Goal: Task Accomplishment & Management: Complete application form

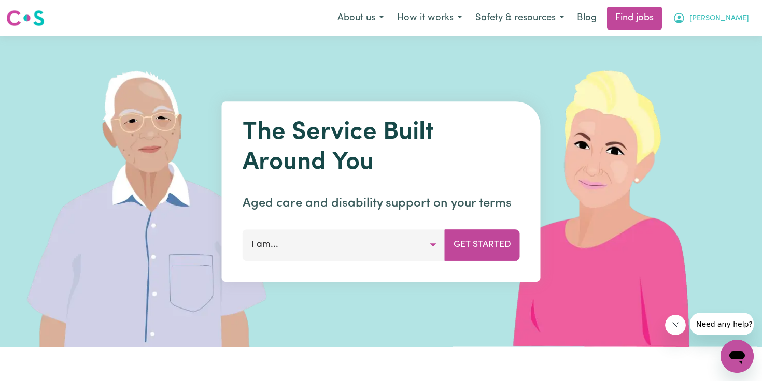
click at [739, 18] on span "[PERSON_NAME]" at bounding box center [719, 18] width 60 height 11
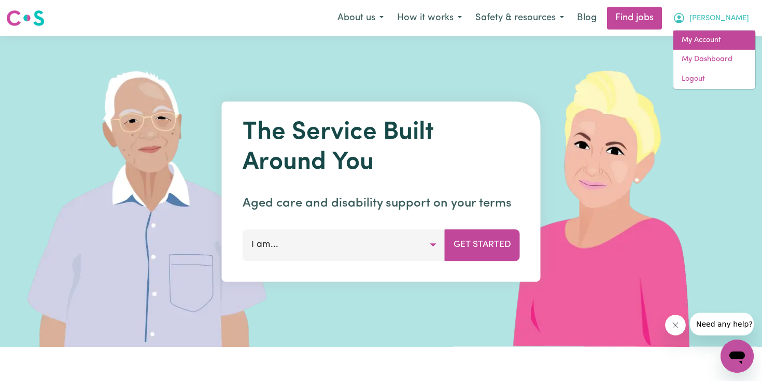
click at [714, 39] on link "My Account" at bounding box center [714, 41] width 82 height 20
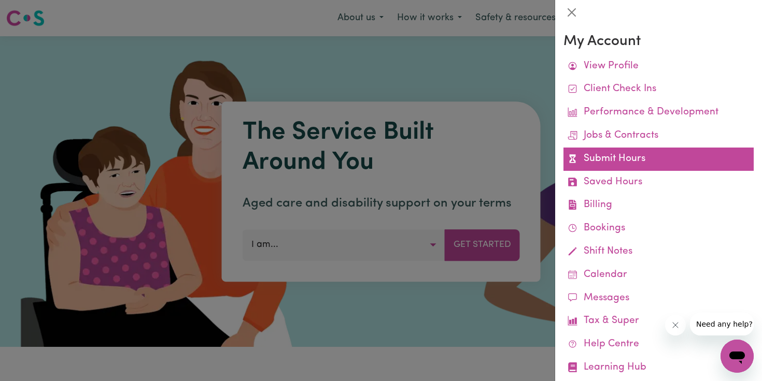
click at [601, 157] on link "Submit Hours" at bounding box center [658, 159] width 190 height 23
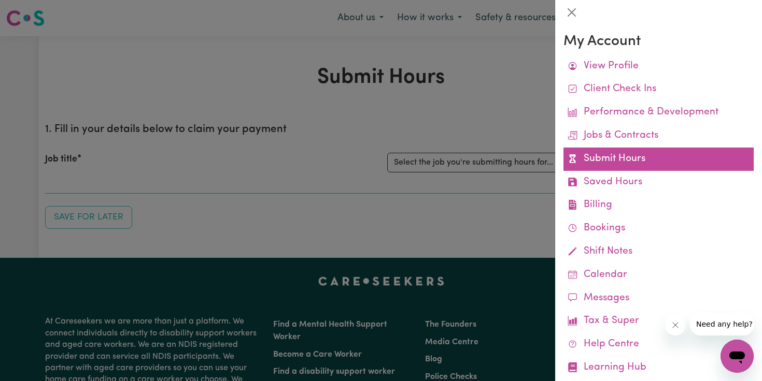
click at [600, 157] on link "Submit Hours" at bounding box center [658, 159] width 190 height 23
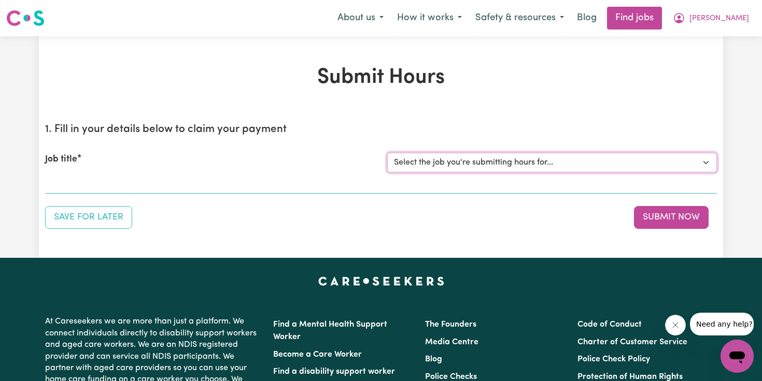
select select "12724"
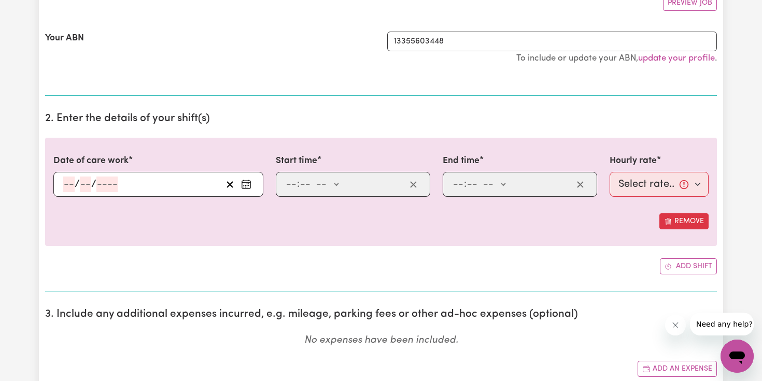
scroll to position [214, 0]
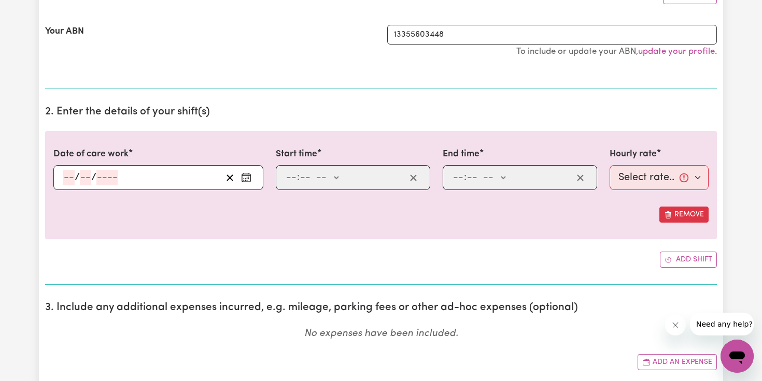
click at [72, 173] on input "number" at bounding box center [68, 178] width 11 height 16
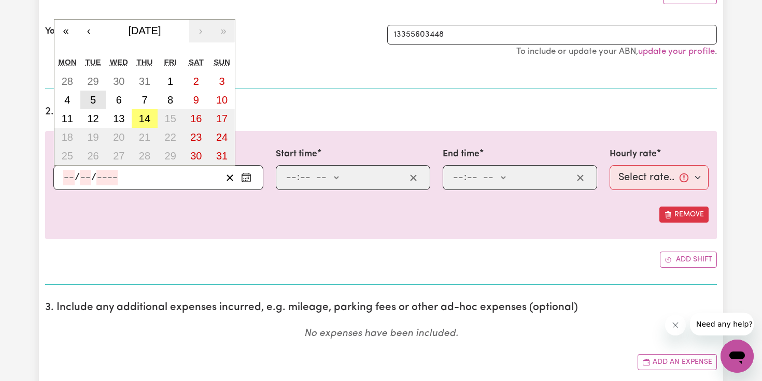
click at [93, 100] on abbr "5" at bounding box center [93, 99] width 6 height 11
type input "[DATE]"
type input "5"
type input "8"
type input "2025"
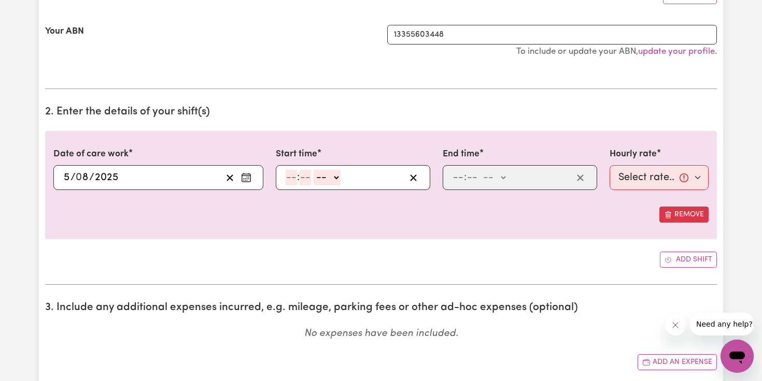
click at [289, 176] on input "number" at bounding box center [291, 178] width 11 height 16
type input "3"
type input "00"
select select "pm"
type input "15:00"
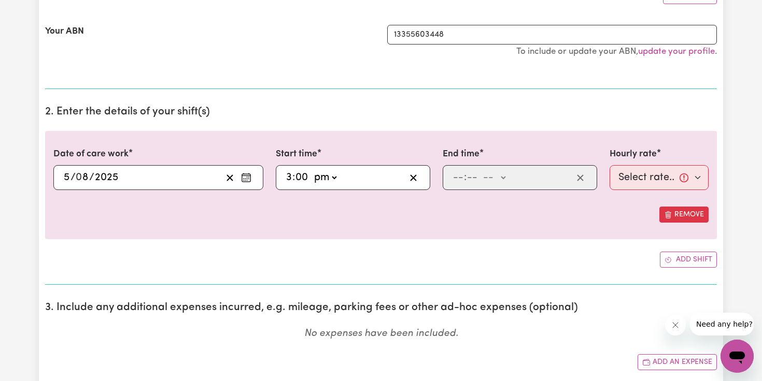
type input "0"
click at [458, 180] on input "number" at bounding box center [457, 178] width 11 height 16
type input "7"
type input "00"
select select "pm"
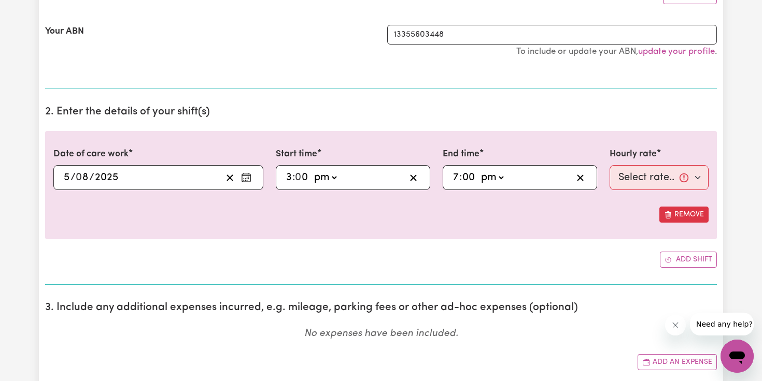
type input "19:00"
type input "0"
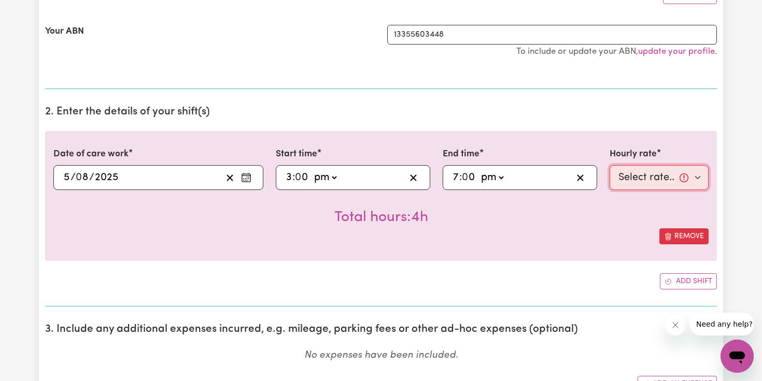
select select "45-Weekday"
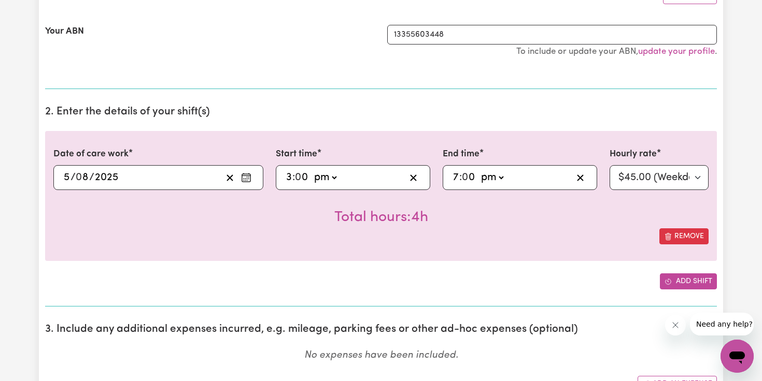
click at [678, 280] on button "Add shift" at bounding box center [688, 282] width 57 height 16
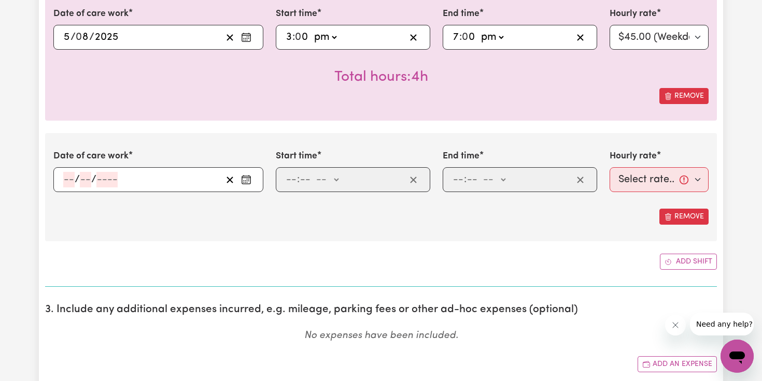
scroll to position [368, 0]
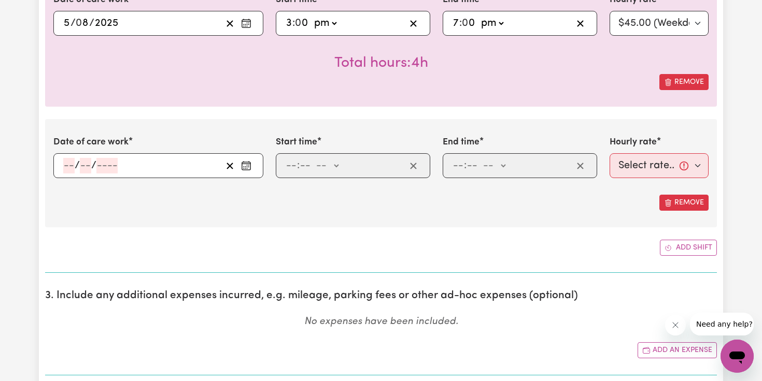
click at [70, 163] on input "number" at bounding box center [68, 166] width 11 height 16
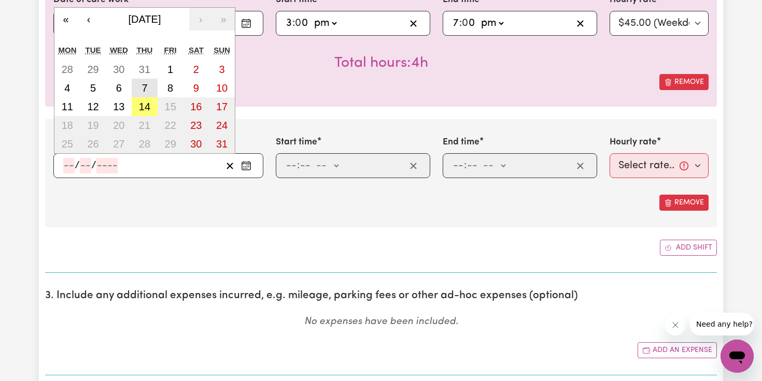
click at [146, 84] on abbr "7" at bounding box center [144, 87] width 6 height 11
type input "[DATE]"
type input "7"
type input "8"
type input "2025"
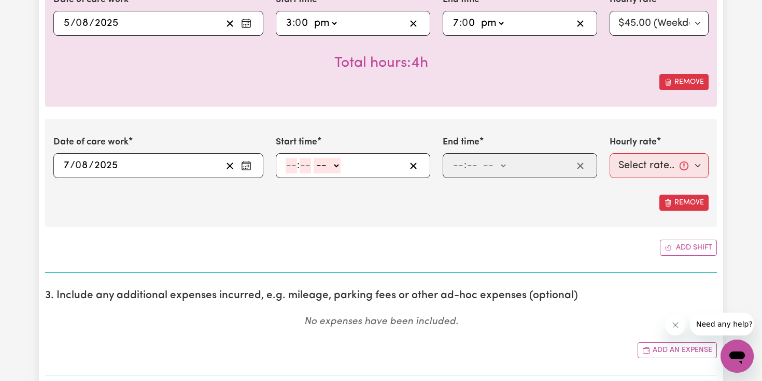
click at [291, 161] on input "number" at bounding box center [291, 166] width 11 height 16
type input "3"
type input "00"
select select "pm"
type input "15:00"
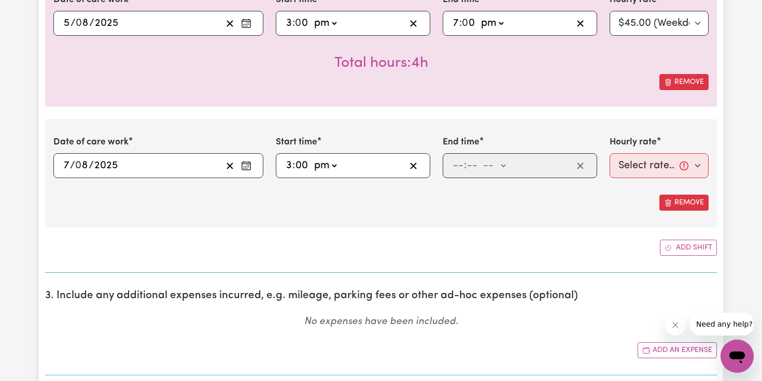
type input "0"
click at [453, 165] on input "number" at bounding box center [457, 166] width 11 height 16
type input "7"
type input "00"
click at [499, 156] on div "7 : 00 -- am pm" at bounding box center [520, 165] width 154 height 25
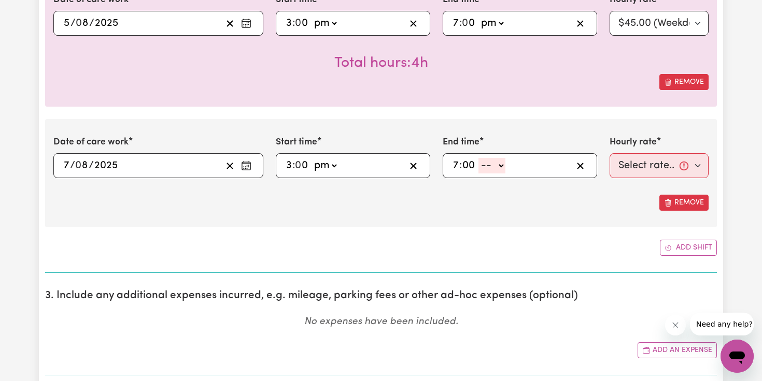
select select "pm"
type input "19:00"
type input "0"
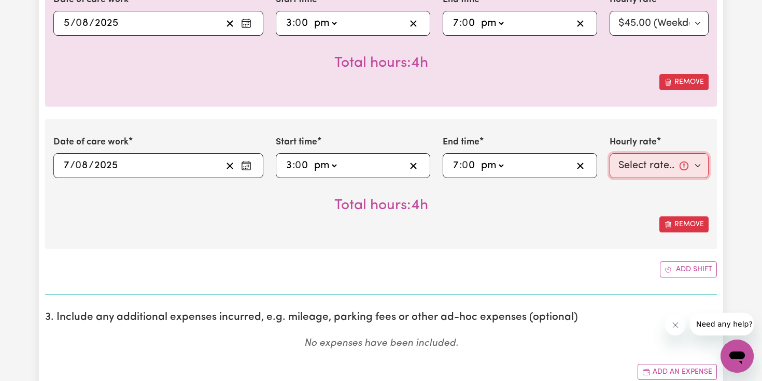
select select "45-Weekday"
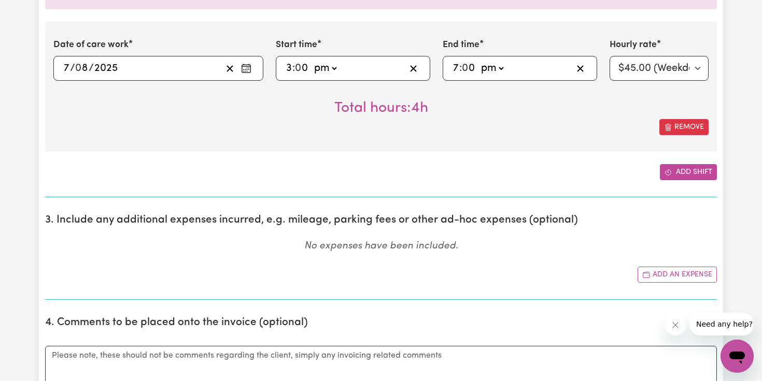
click at [674, 172] on button "Add shift" at bounding box center [688, 172] width 57 height 16
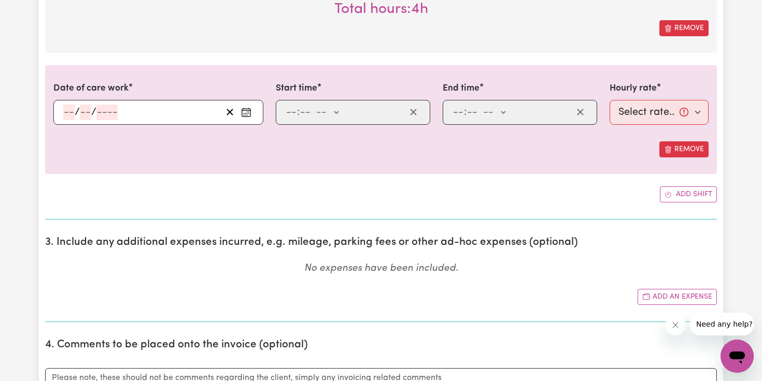
scroll to position [565, 0]
click at [67, 109] on div "/ /" at bounding box center [158, 111] width 210 height 25
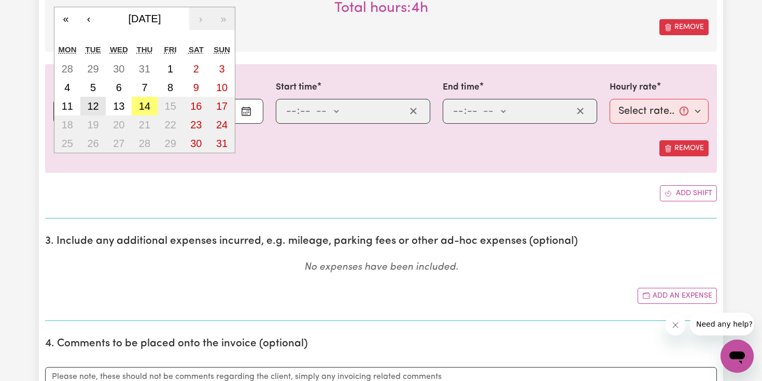
click at [91, 103] on abbr "12" at bounding box center [92, 106] width 11 height 11
type input "[DATE]"
type input "12"
type input "8"
type input "2025"
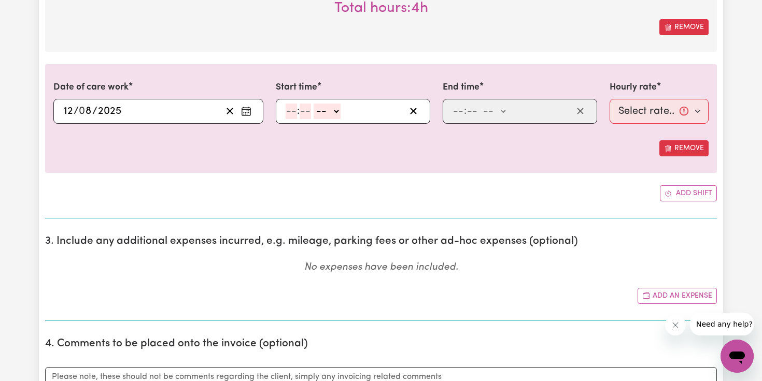
click at [291, 106] on input "number" at bounding box center [291, 112] width 11 height 16
type input "3"
type input "00"
select select "pm"
type input "15:00"
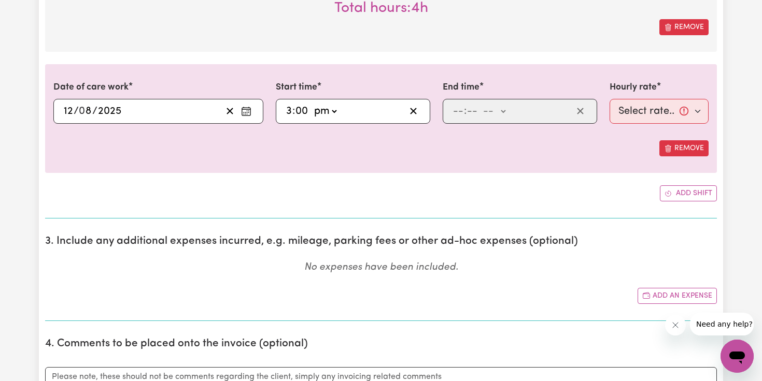
type input "0"
click at [456, 111] on input "number" at bounding box center [457, 112] width 11 height 16
type input "7"
type input "00"
select select "pm"
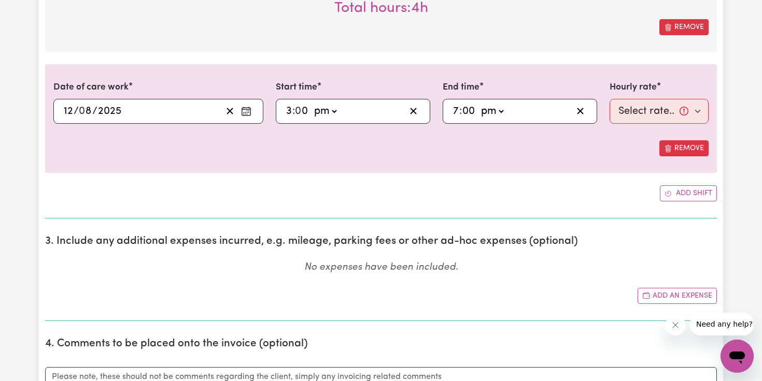
type input "19:00"
type input "0"
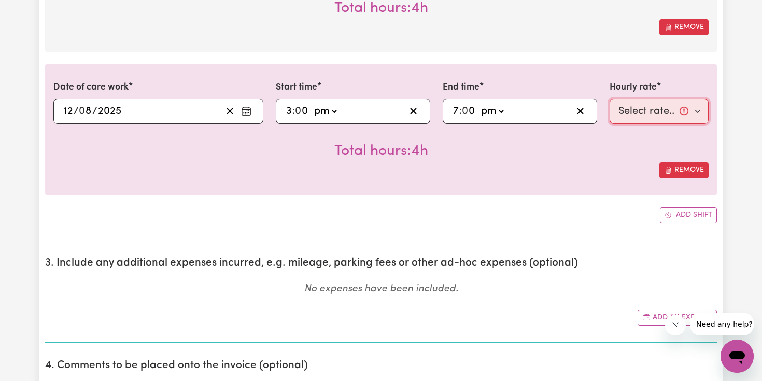
select select "45-Weekday"
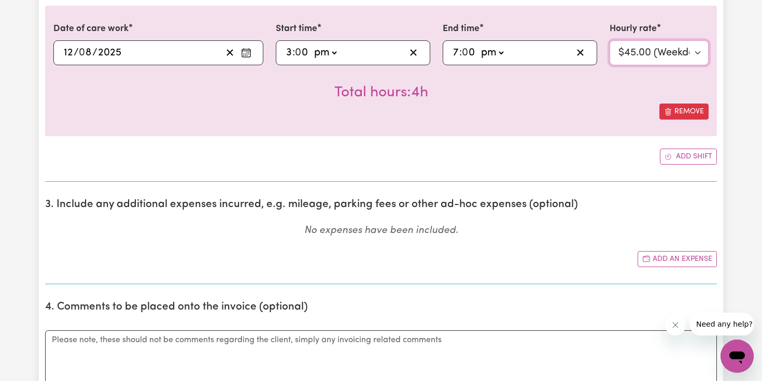
scroll to position [711, 0]
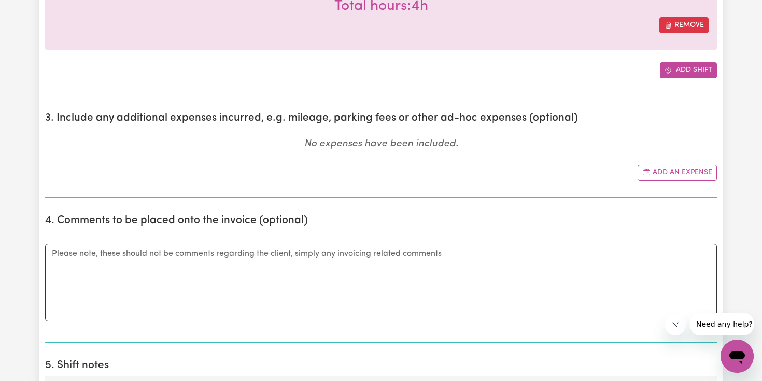
click at [691, 66] on button "Add shift" at bounding box center [688, 70] width 57 height 16
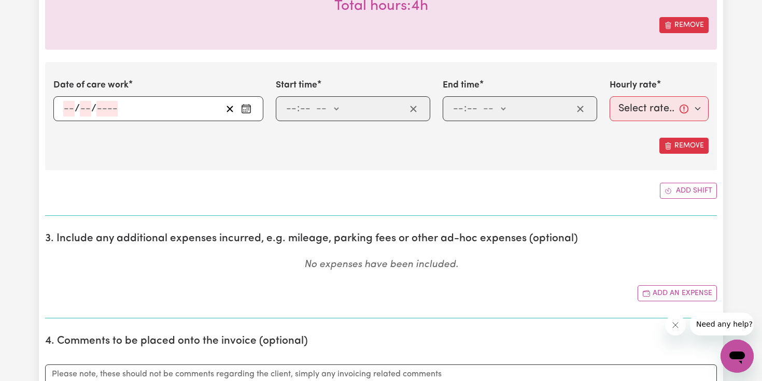
click at [72, 108] on div "/ /" at bounding box center [158, 108] width 210 height 25
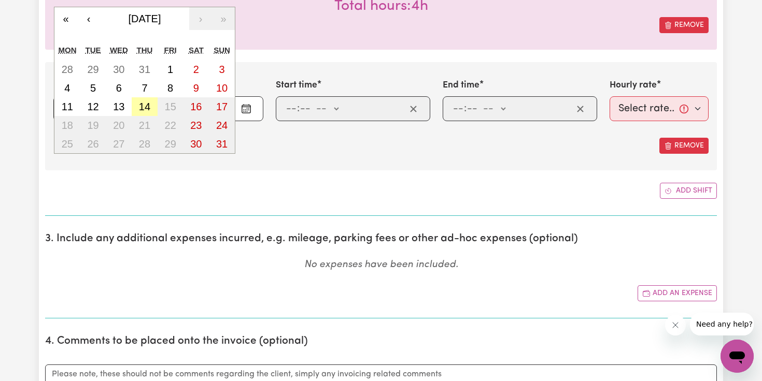
click at [136, 106] on button "14" at bounding box center [145, 106] width 26 height 19
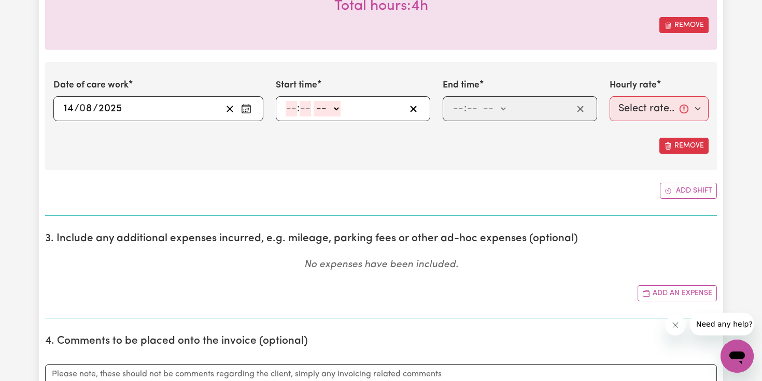
type input "[DATE]"
type input "14"
type input "8"
type input "2025"
click at [287, 105] on input "number" at bounding box center [291, 109] width 11 height 16
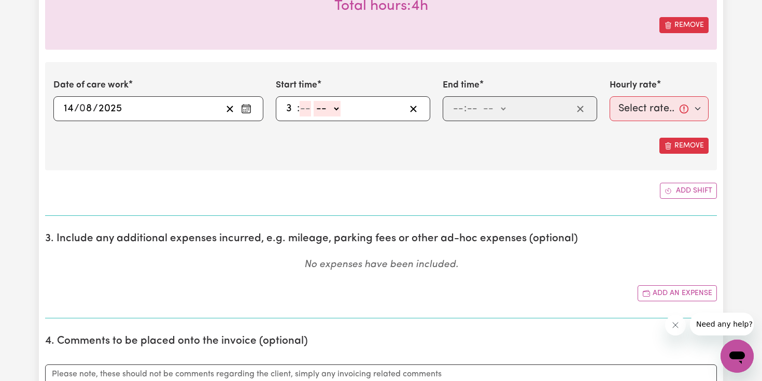
type input "3"
type input "00"
select select "pm"
type input "15:00"
type input "0"
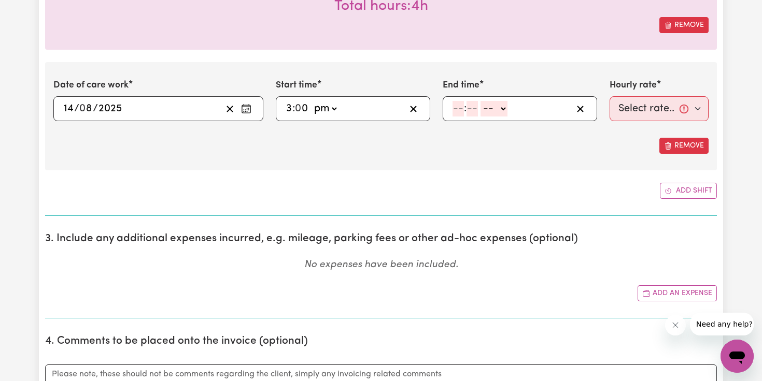
click at [459, 108] on input "number" at bounding box center [457, 109] width 11 height 16
type input "7"
type input "00"
select select "pm"
type input "19:00"
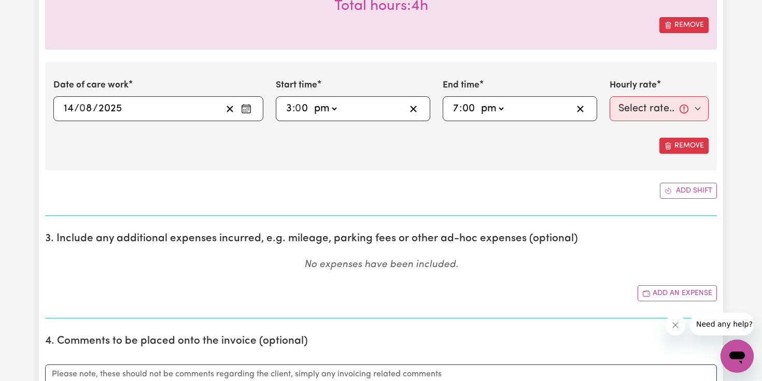
type input "0"
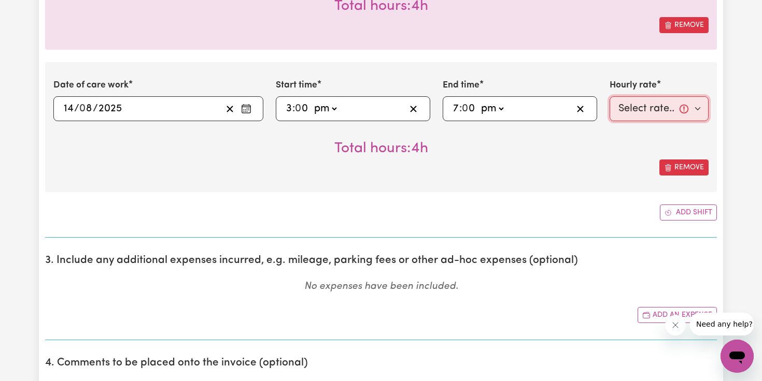
select select "45-Weekday"
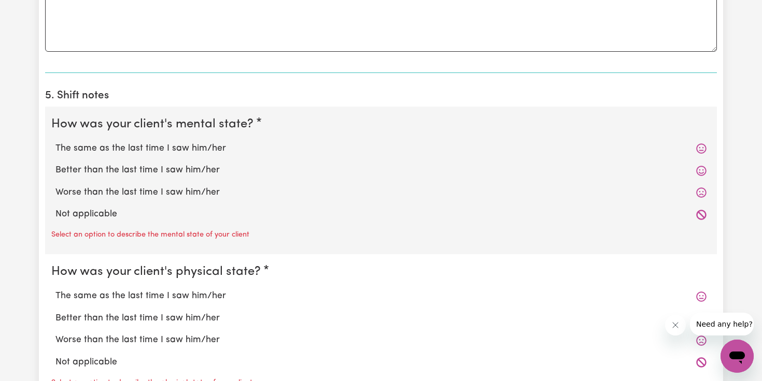
scroll to position [1124, 1]
click at [702, 144] on icon at bounding box center [701, 148] width 10 height 10
click at [698, 144] on icon at bounding box center [701, 148] width 10 height 10
click at [182, 143] on label "The same as the last time I saw him/her" at bounding box center [380, 147] width 651 height 13
click at [55, 141] on input "The same as the last time I saw him/her" at bounding box center [55, 141] width 1 height 1
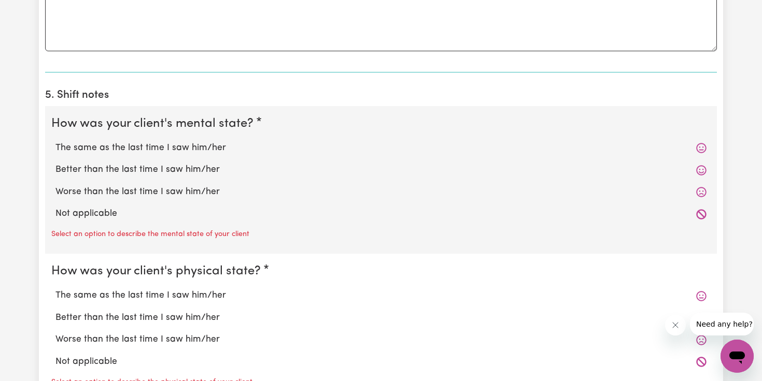
radio input "true"
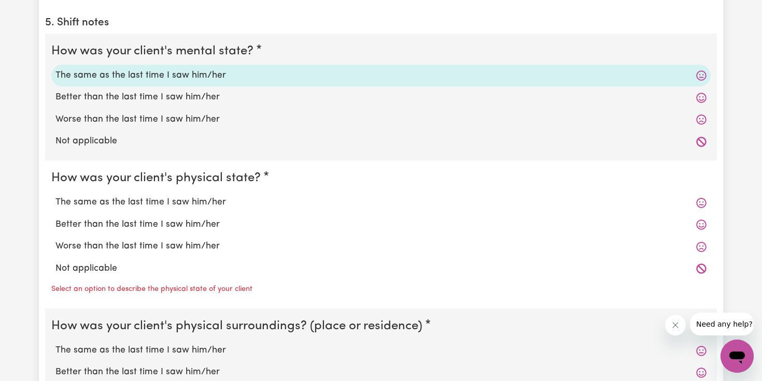
scroll to position [1210, 1]
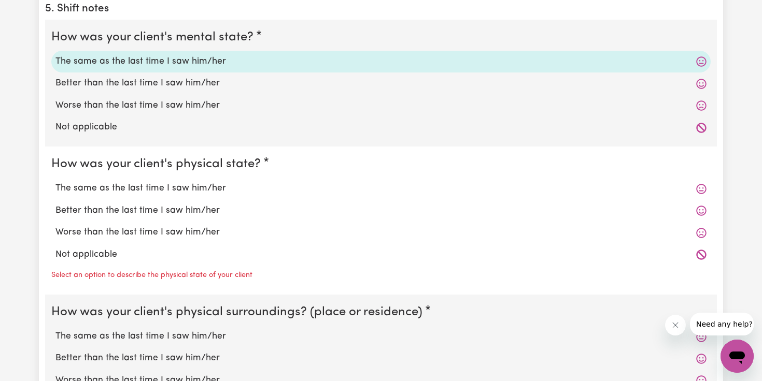
click at [181, 184] on label "The same as the last time I saw him/her" at bounding box center [380, 188] width 651 height 13
click at [55, 182] on input "The same as the last time I saw him/her" at bounding box center [55, 181] width 1 height 1
radio input "true"
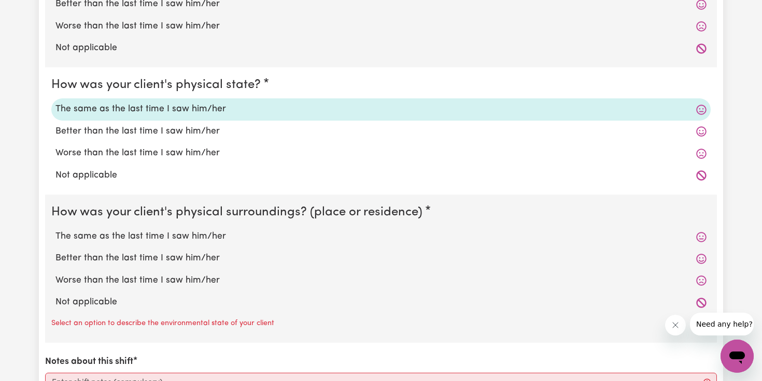
scroll to position [1301, 1]
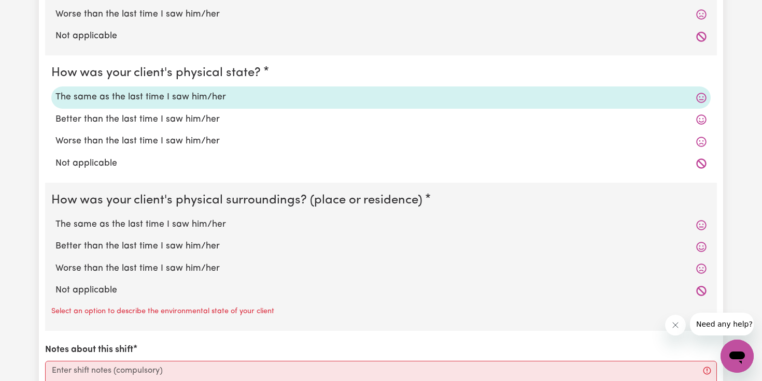
click at [181, 218] on label "The same as the last time I saw him/her" at bounding box center [380, 224] width 651 height 13
click at [55, 218] on input "The same as the last time I saw him/her" at bounding box center [55, 218] width 1 height 1
radio input "true"
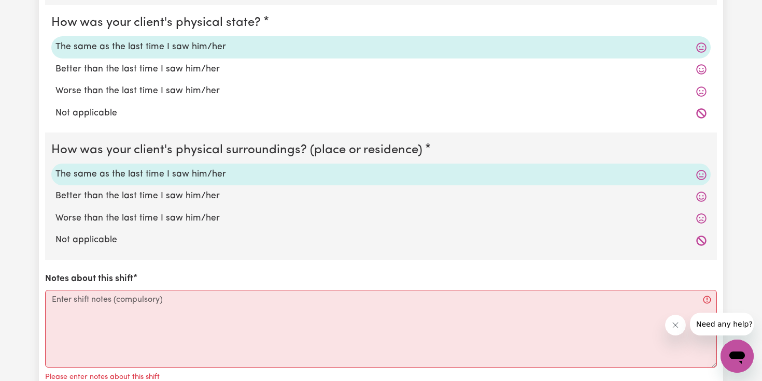
scroll to position [1372, 1]
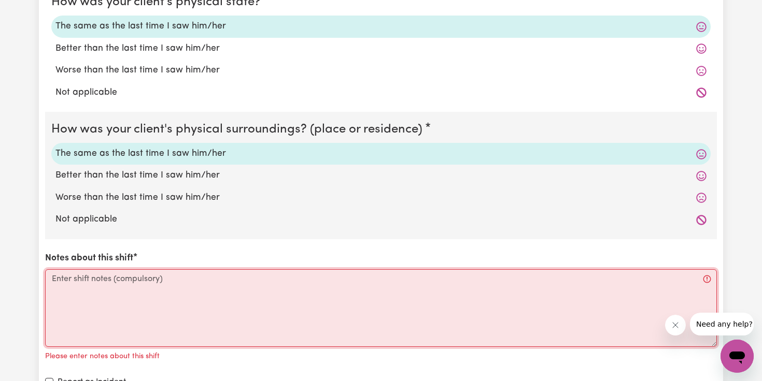
click at [166, 292] on textarea "Notes about this shift" at bounding box center [381, 308] width 672 height 78
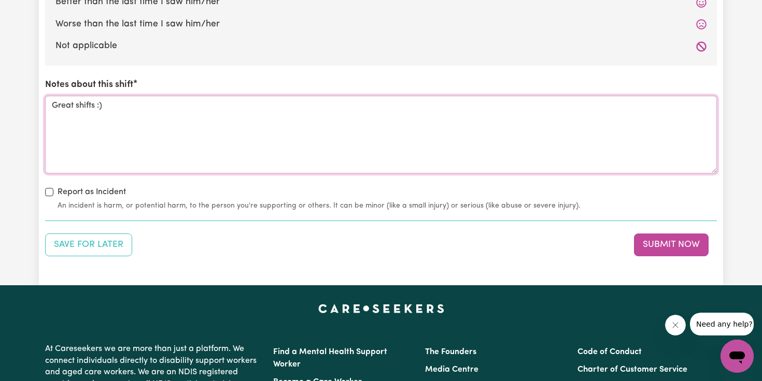
scroll to position [1548, 0]
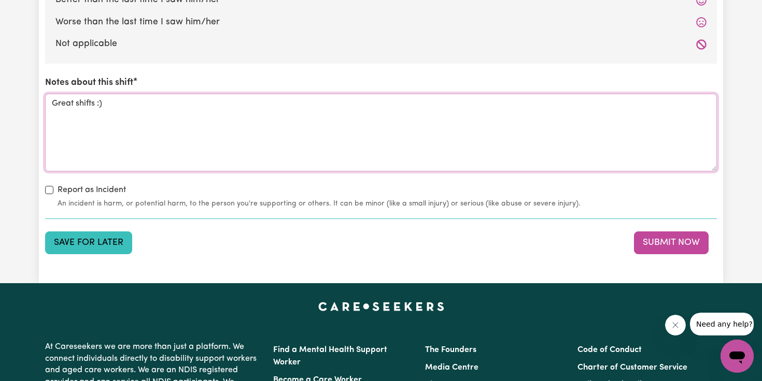
type textarea "Great shifts :)"
click at [120, 232] on button "Save for Later" at bounding box center [88, 243] width 87 height 23
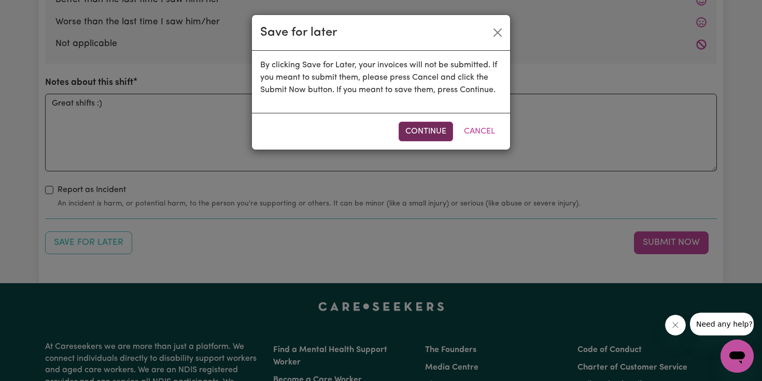
click at [442, 129] on button "Continue" at bounding box center [426, 132] width 54 height 20
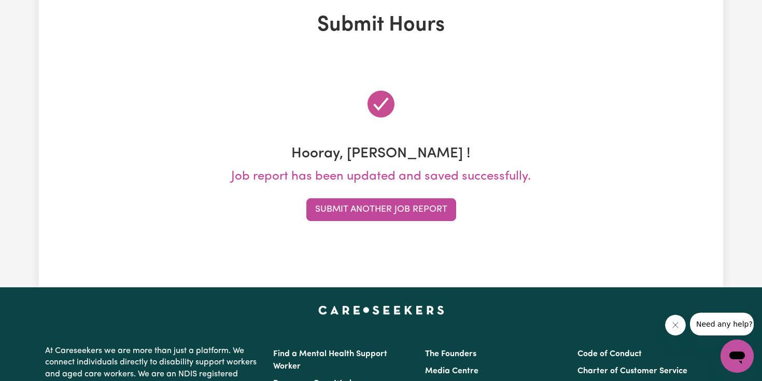
scroll to position [0, 0]
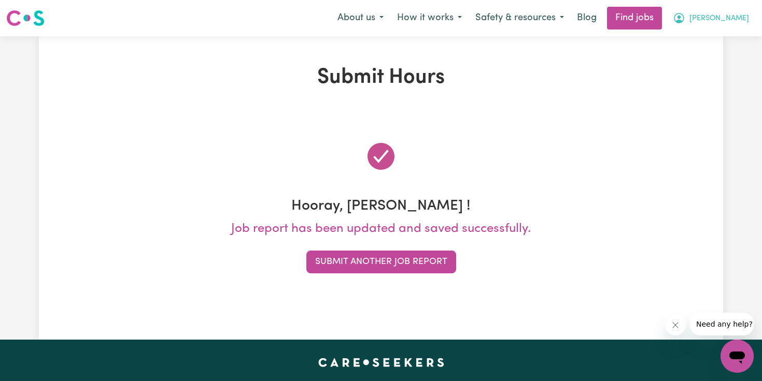
click at [730, 15] on span "[PERSON_NAME]" at bounding box center [719, 18] width 60 height 11
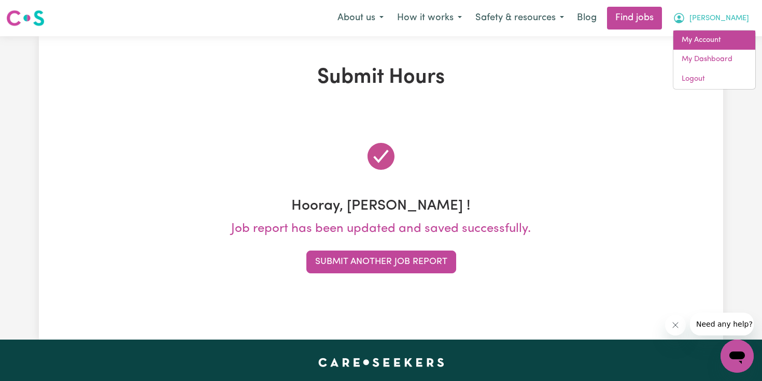
click at [706, 36] on link "My Account" at bounding box center [714, 41] width 82 height 20
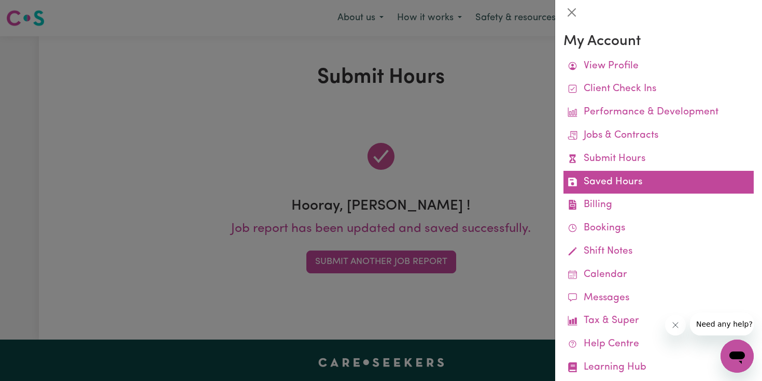
click at [612, 181] on link "Saved Hours" at bounding box center [658, 182] width 190 height 23
